Goal: Task Accomplishment & Management: Manage account settings

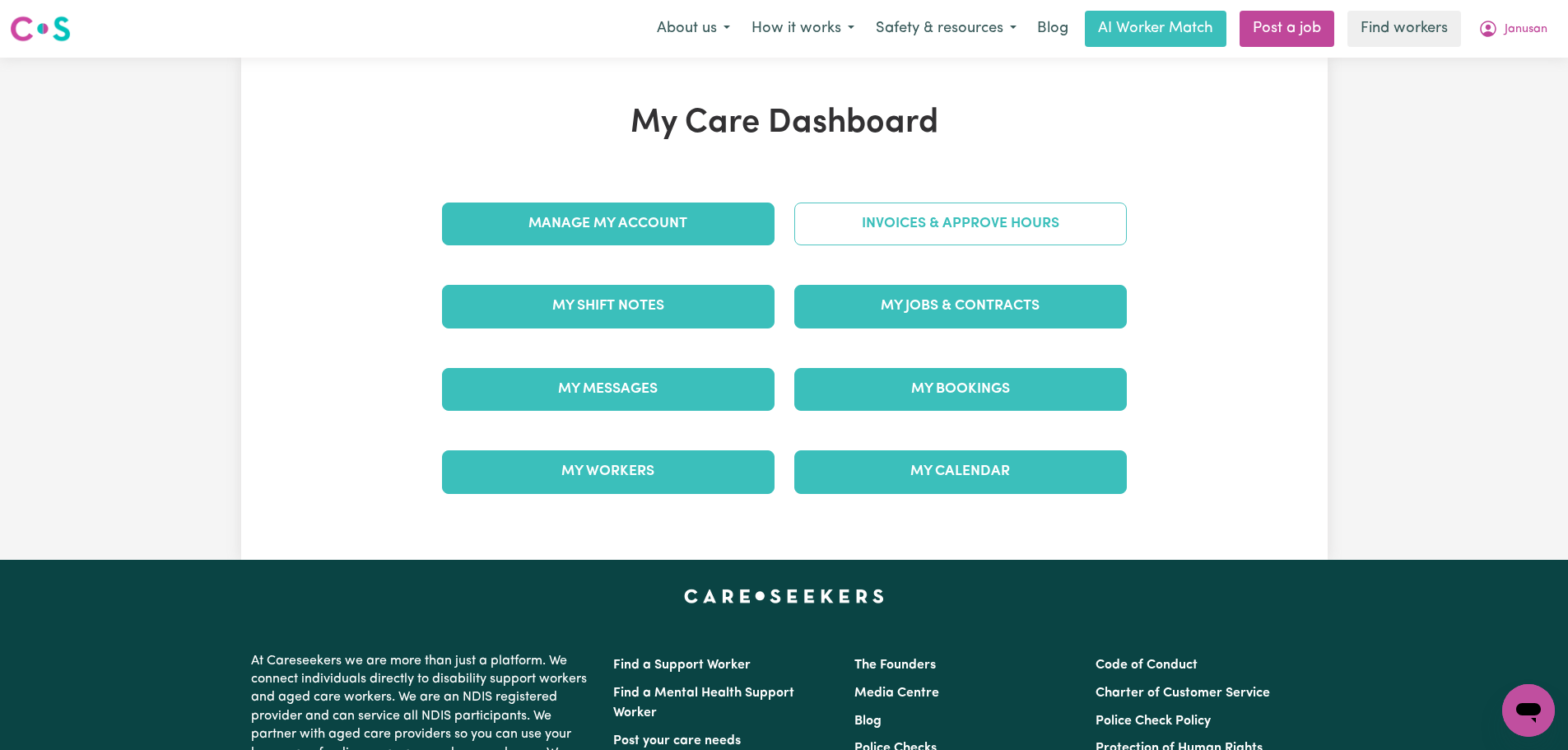
click at [875, 224] on link "Invoices & Approve Hours" at bounding box center [961, 224] width 333 height 43
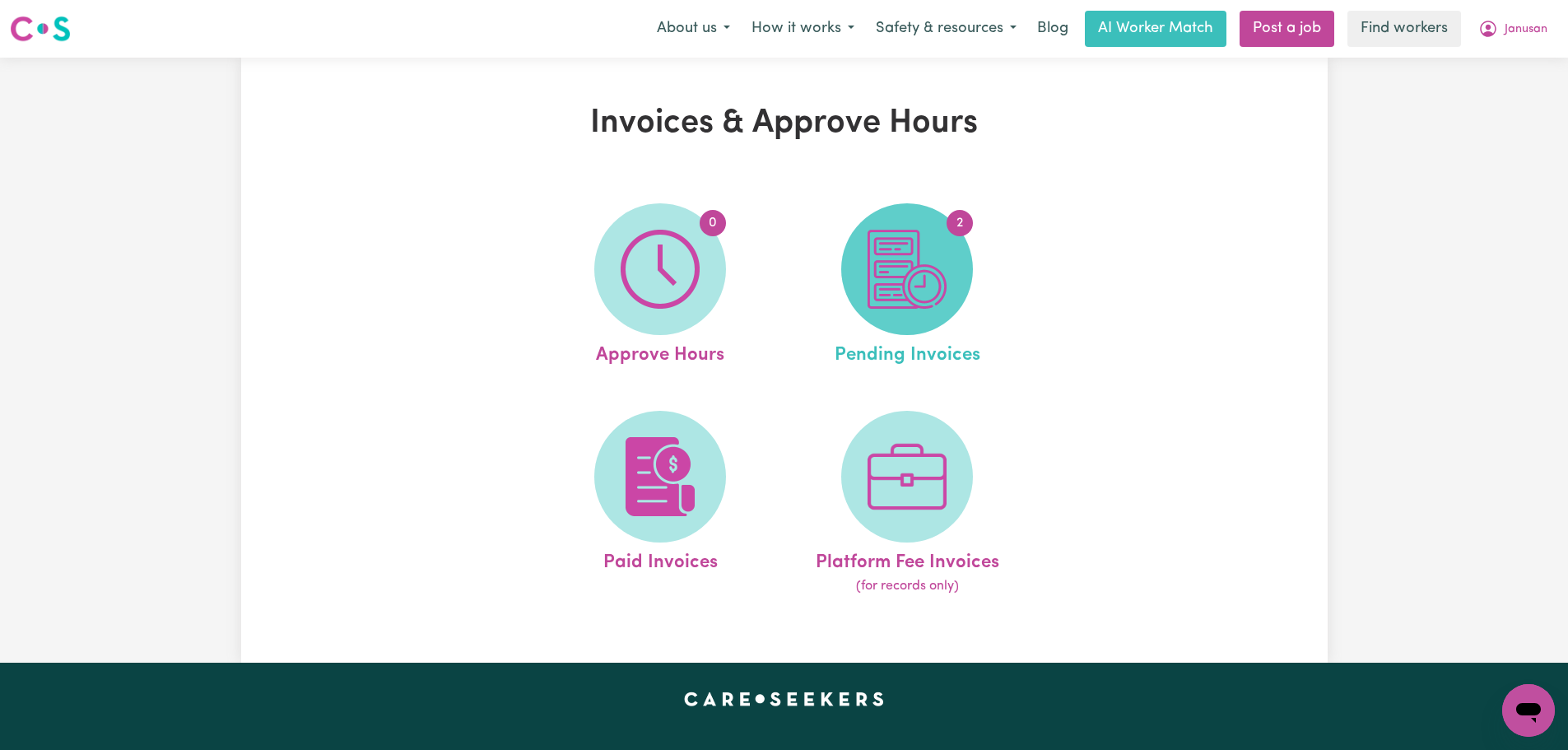
click at [919, 263] on img at bounding box center [906, 269] width 79 height 79
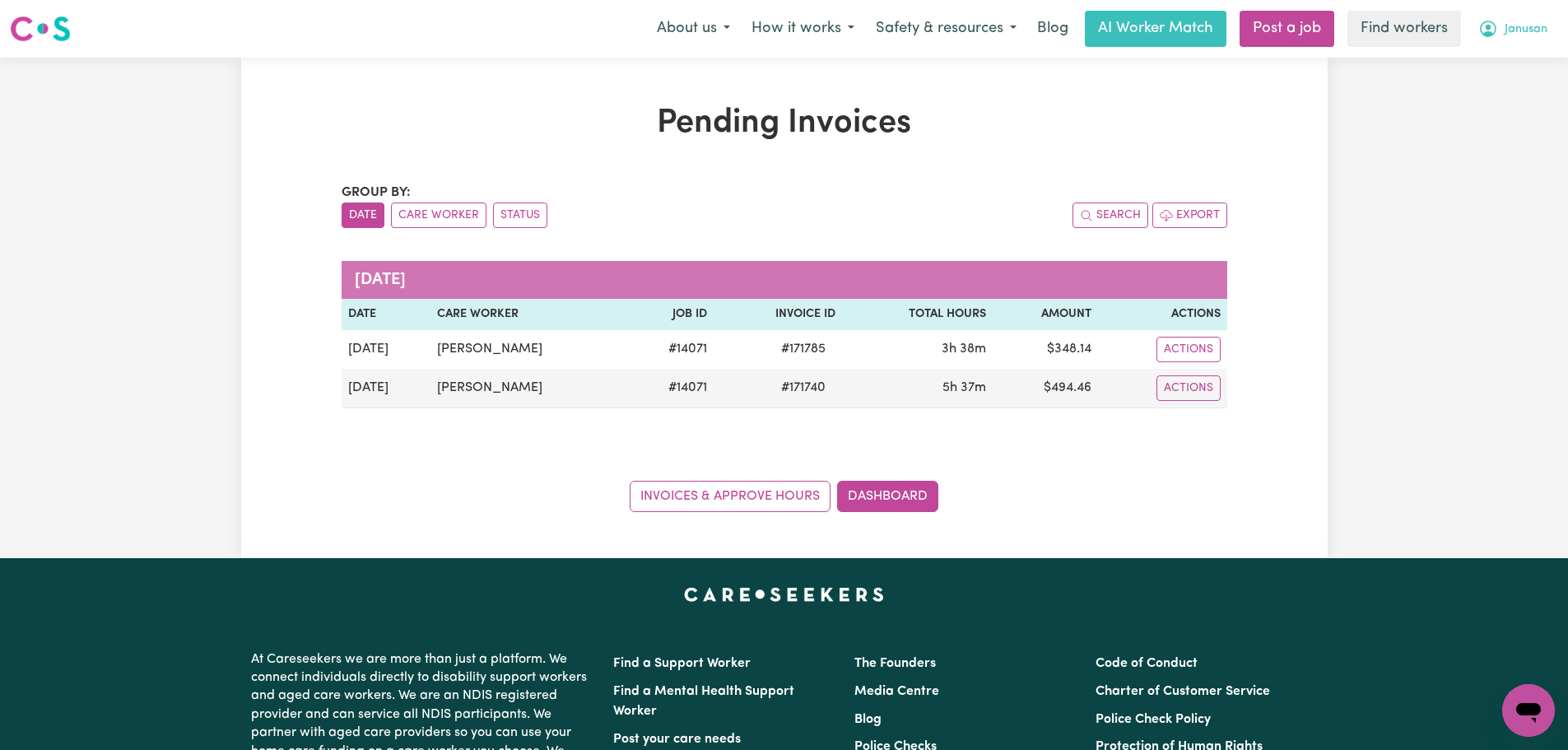
click at [1513, 28] on span "Janusan" at bounding box center [1525, 29] width 43 height 18
click at [1500, 96] on link "Logout" at bounding box center [1492, 94] width 130 height 31
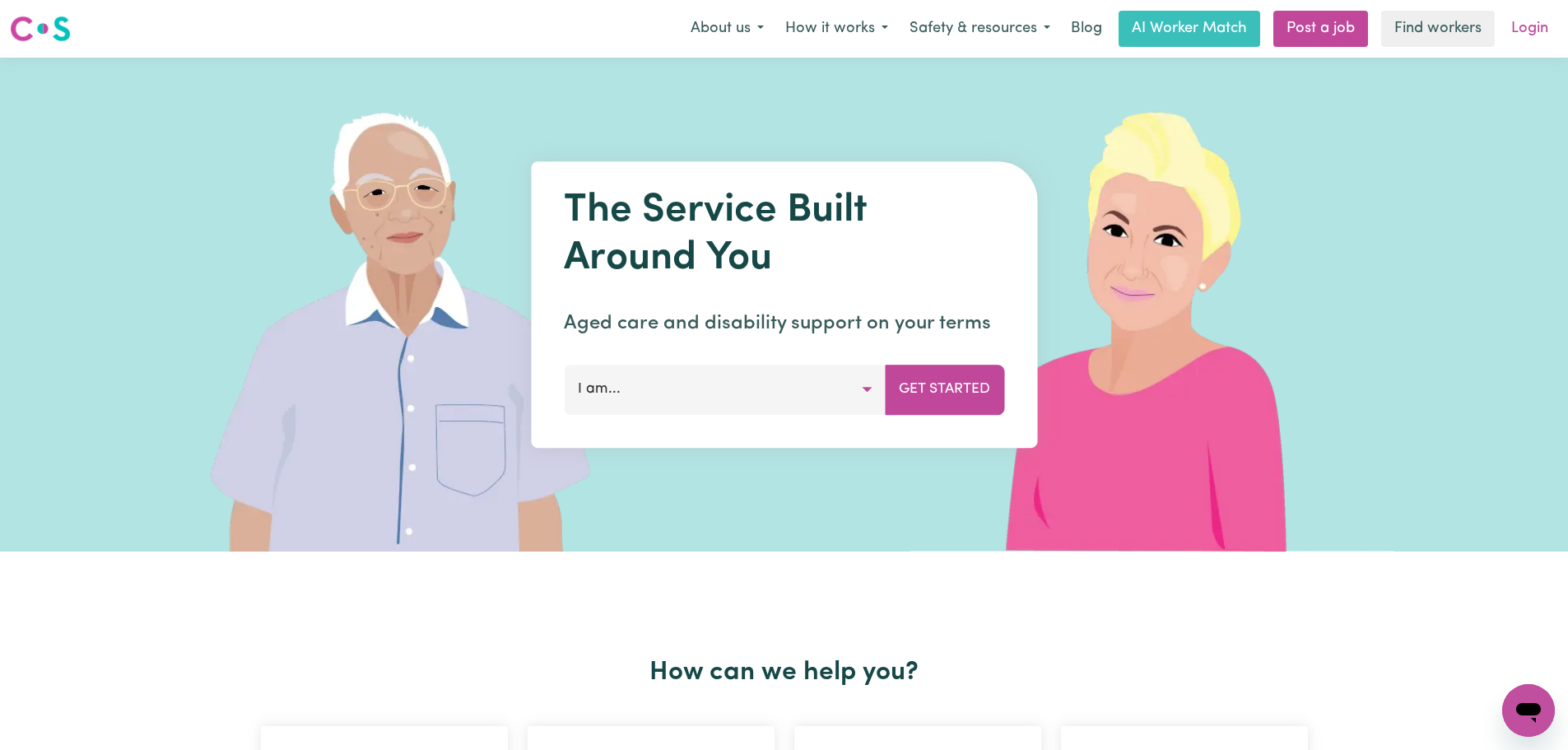
click at [1528, 18] on link "Login" at bounding box center [1530, 28] width 57 height 36
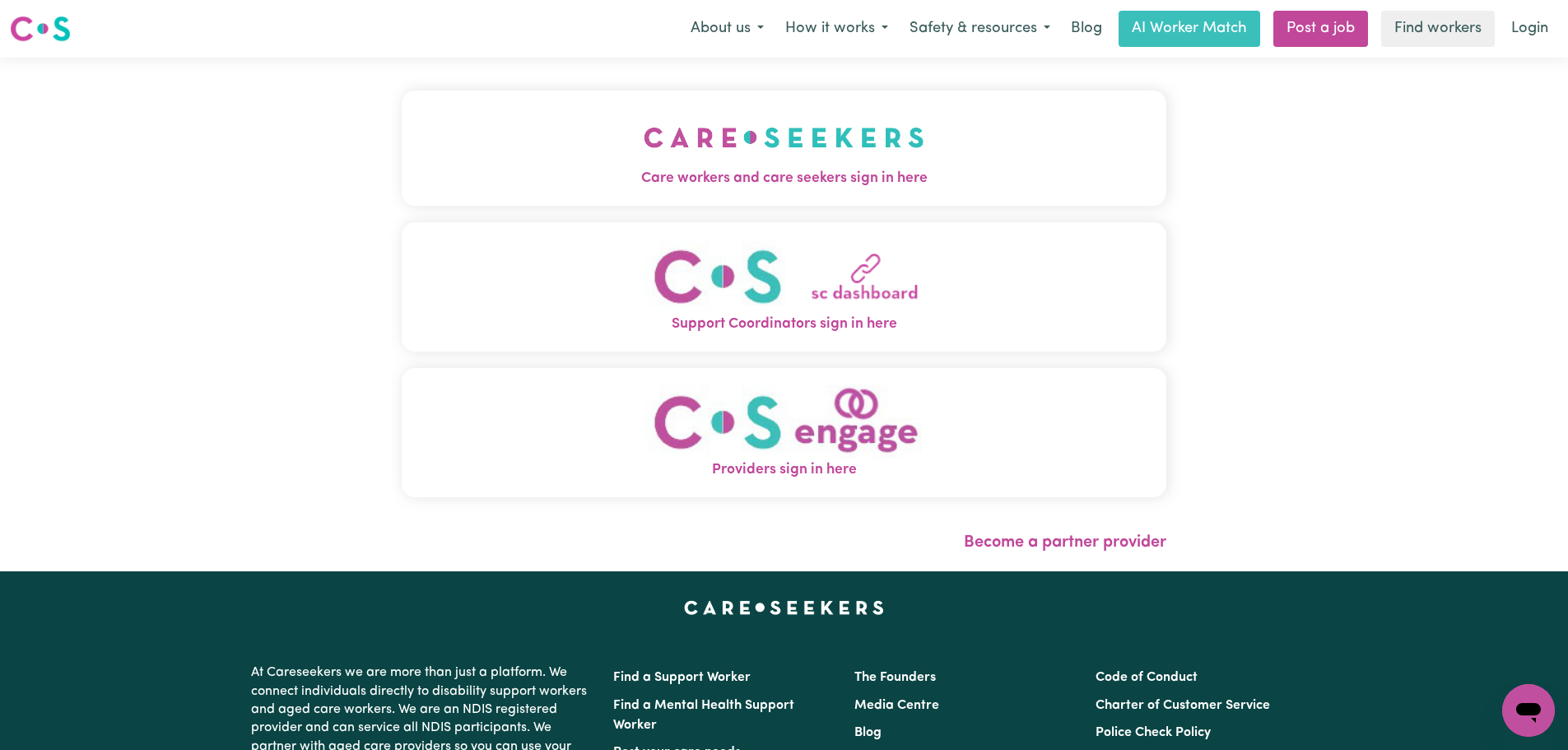
click at [644, 149] on img "Care workers and care seekers sign in here" at bounding box center [784, 137] width 281 height 60
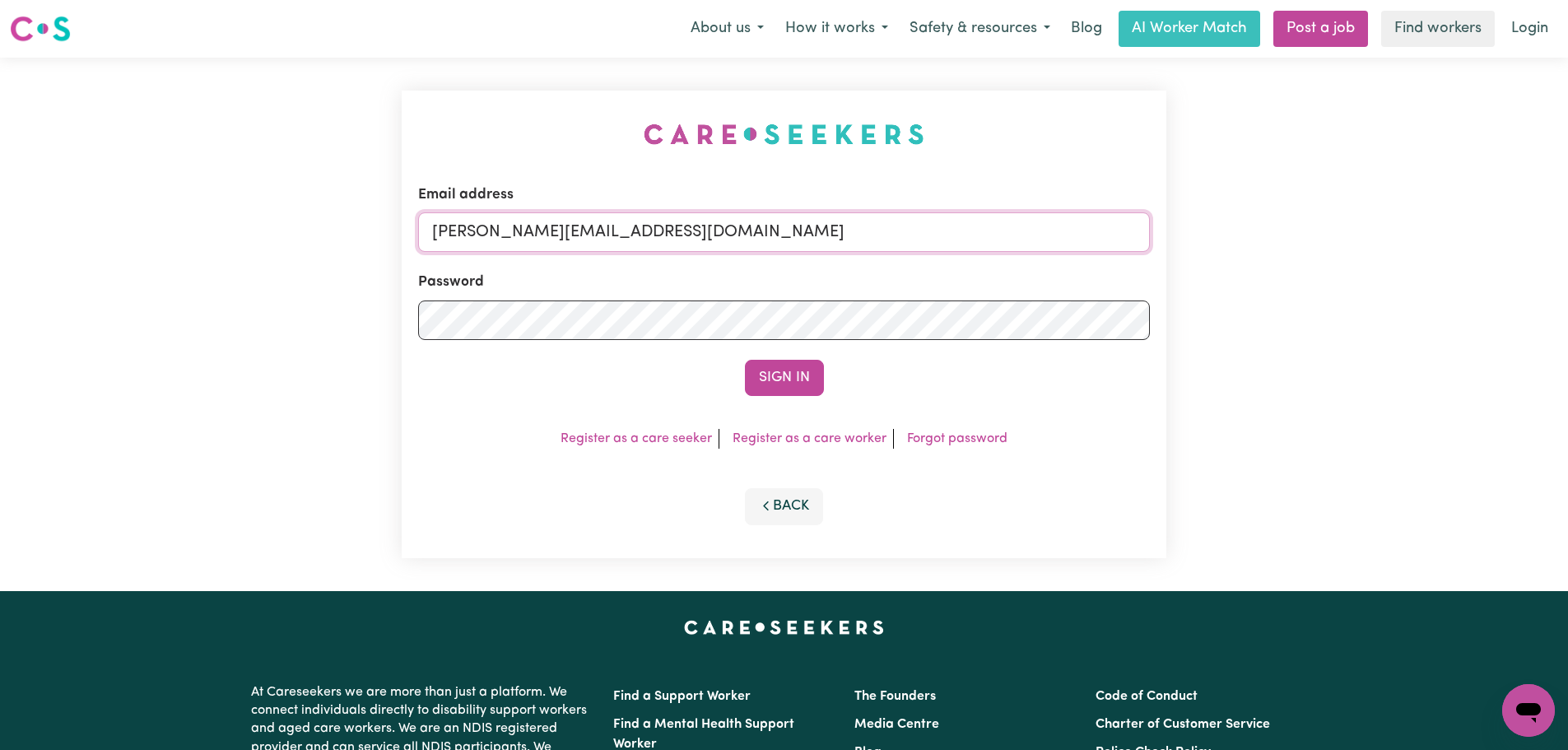
click at [734, 239] on input "[PERSON_NAME][EMAIL_ADDRESS][DOMAIN_NAME]" at bounding box center [784, 232] width 732 height 39
drag, startPoint x: 774, startPoint y: 230, endPoint x: 518, endPoint y: 230, distance: 256.0
click at [518, 230] on input "[EMAIL_ADDRESS][DOMAIN_NAME]" at bounding box center [784, 232] width 732 height 39
type input "[EMAIL_ADDRESS][PERSON_NAME][DOMAIN_NAME]"
click at [809, 369] on button "Sign In" at bounding box center [784, 377] width 79 height 36
